Goal: Check status

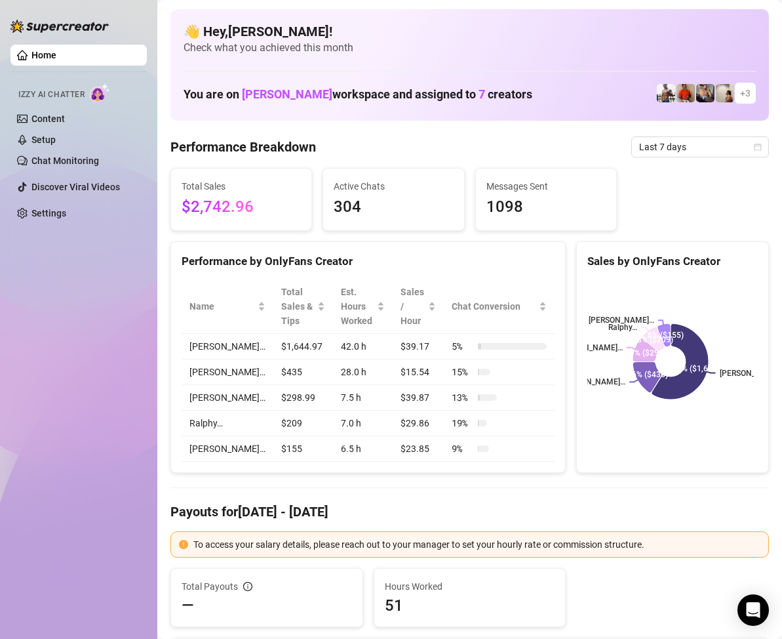
click at [552, 70] on div "👋 Hey, [PERSON_NAME] ! Check what you achieved this month You are on [PERSON_NA…" at bounding box center [470, 64] width 599 height 111
click at [741, 152] on span "Last 7 days" at bounding box center [700, 147] width 122 height 20
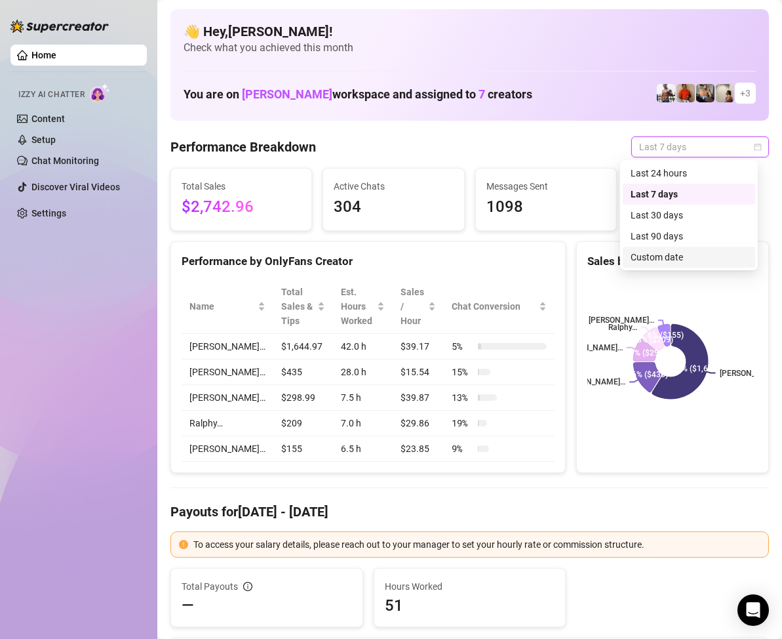
click at [649, 255] on div "Custom date" at bounding box center [689, 257] width 117 height 14
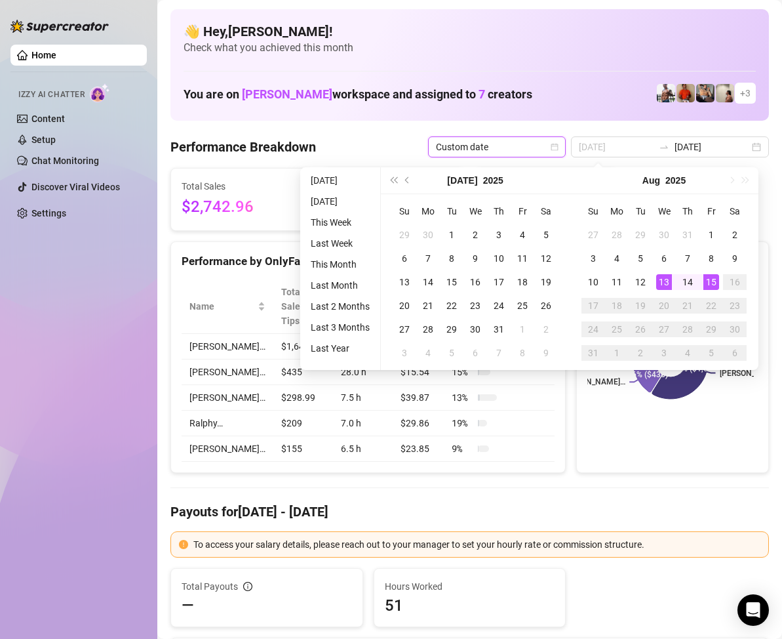
type input "[DATE]"
click at [712, 280] on div "15" at bounding box center [712, 282] width 16 height 16
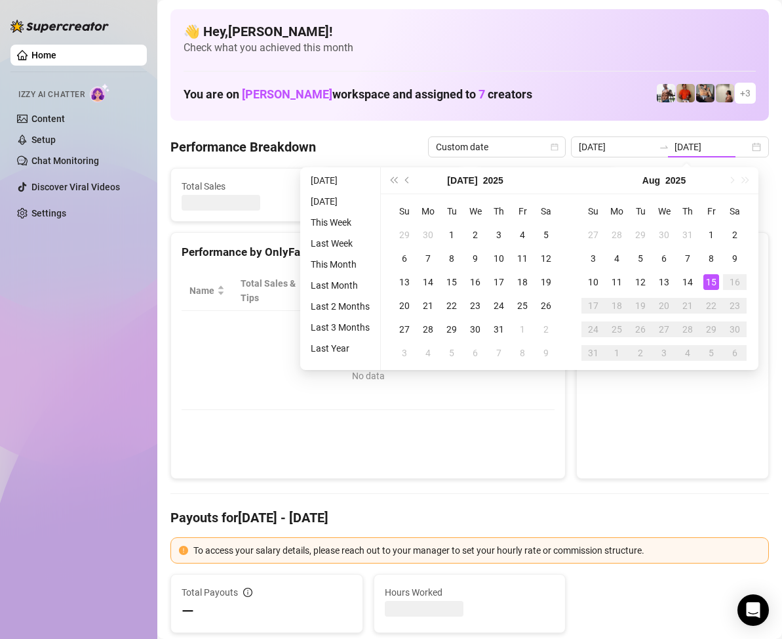
type input "[DATE]"
